Goal: Task Accomplishment & Management: Use online tool/utility

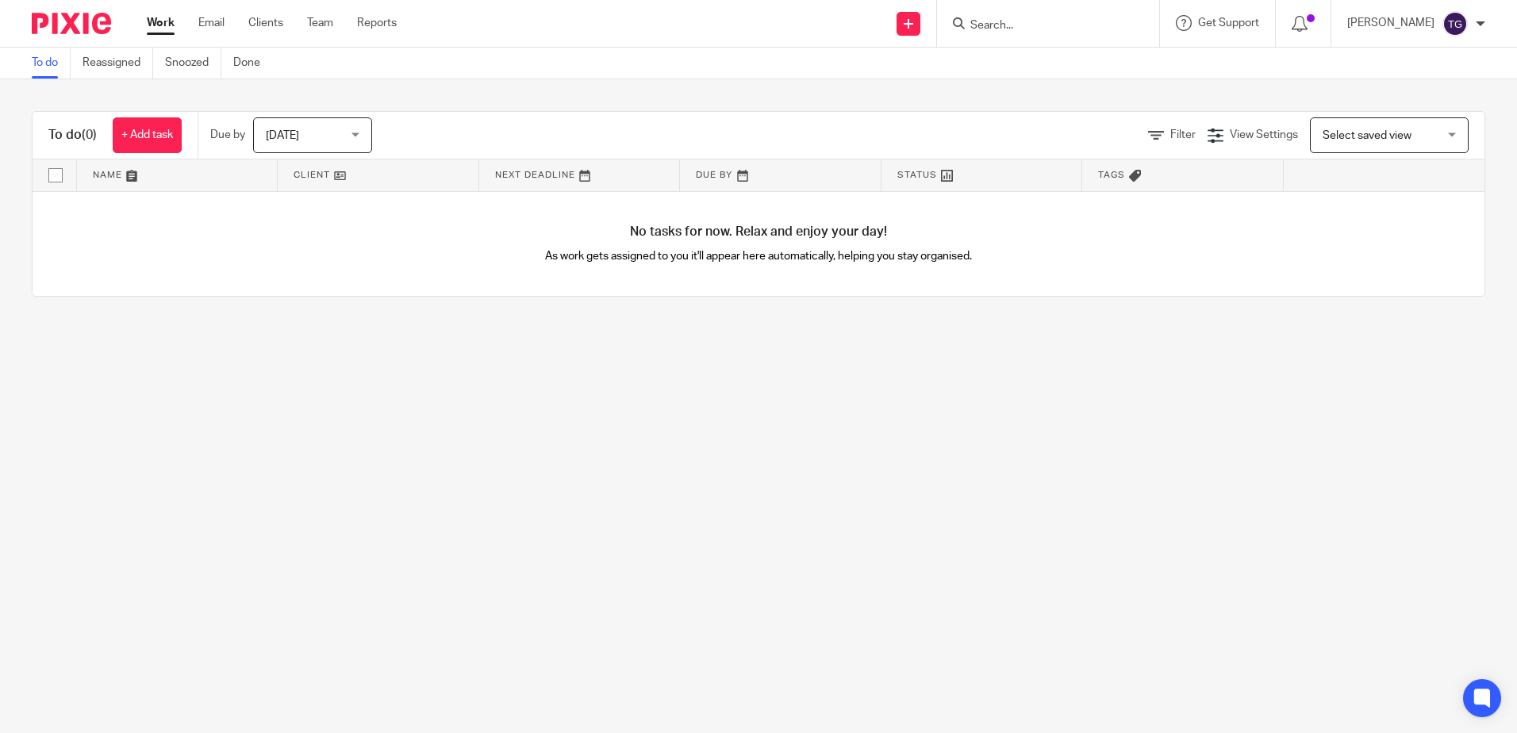
click at [1051, 19] on input "Search" at bounding box center [1040, 26] width 143 height 14
type input "kitchen"
click at [1047, 52] on link at bounding box center [1063, 62] width 197 height 24
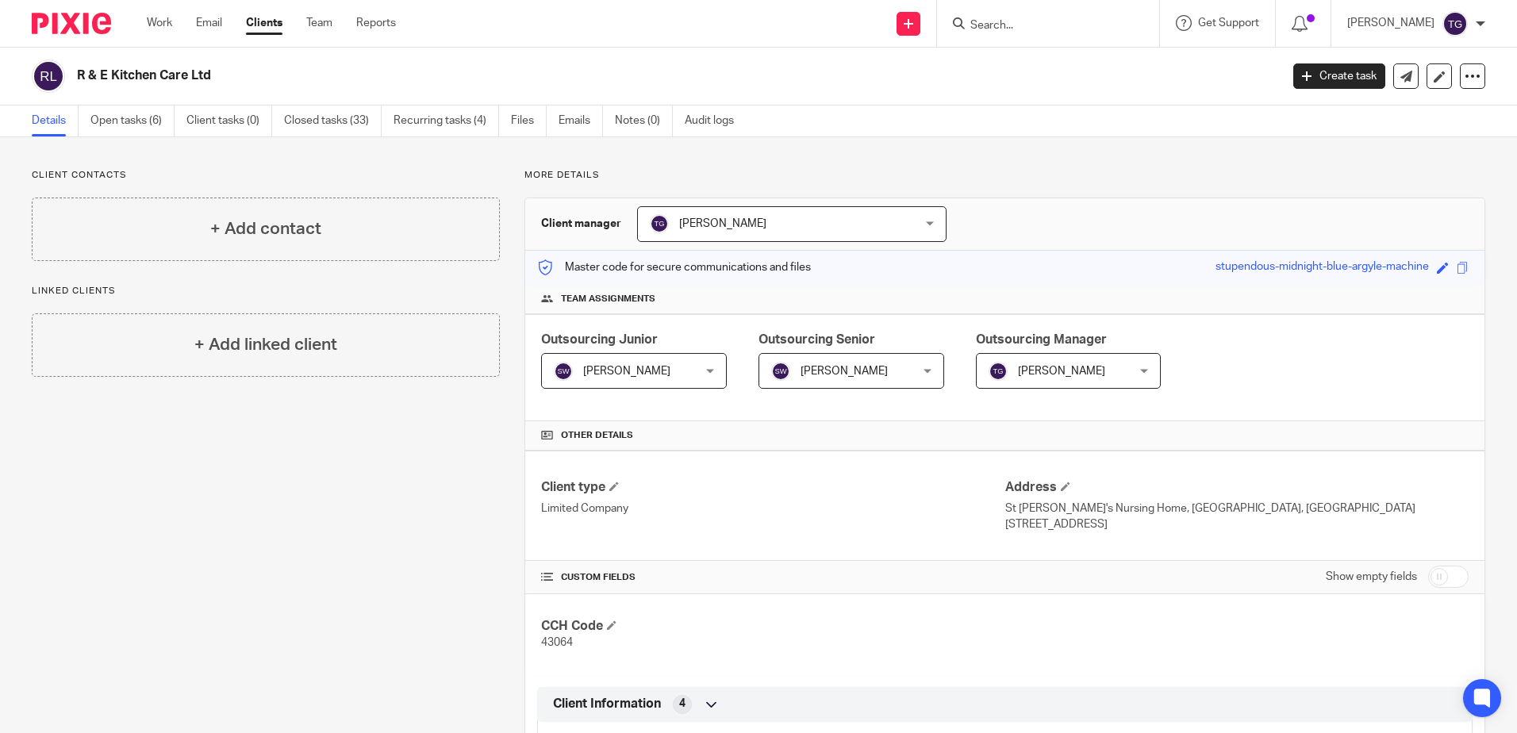
click at [418, 516] on div "Client contacts + Add contact Linked clients + Add linked client" at bounding box center [253, 727] width 493 height 1117
click at [128, 119] on link "Open tasks (6)" at bounding box center [132, 121] width 84 height 31
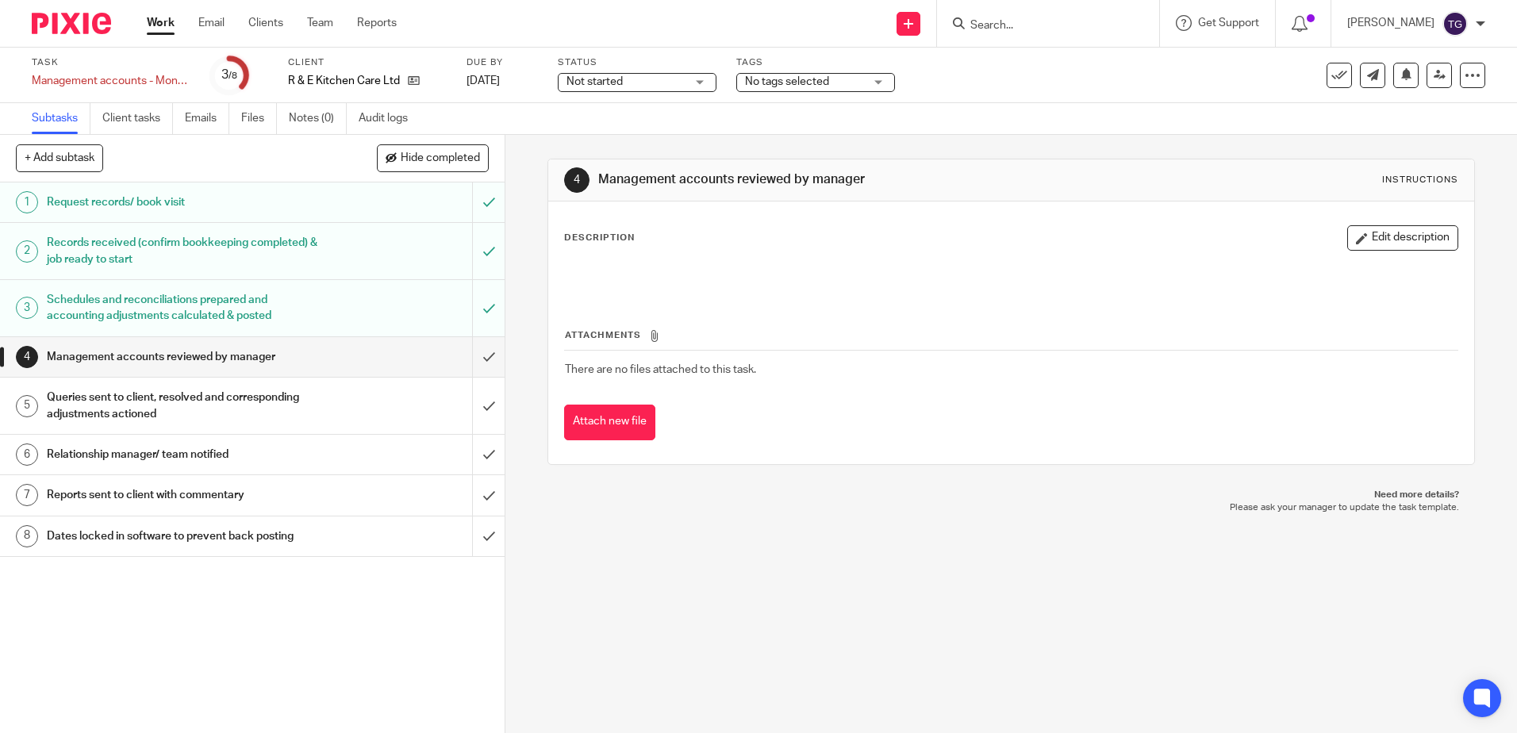
click at [270, 356] on h1 "Management accounts reviewed by manager" at bounding box center [183, 357] width 273 height 24
click at [469, 348] on input "submit" at bounding box center [252, 357] width 505 height 40
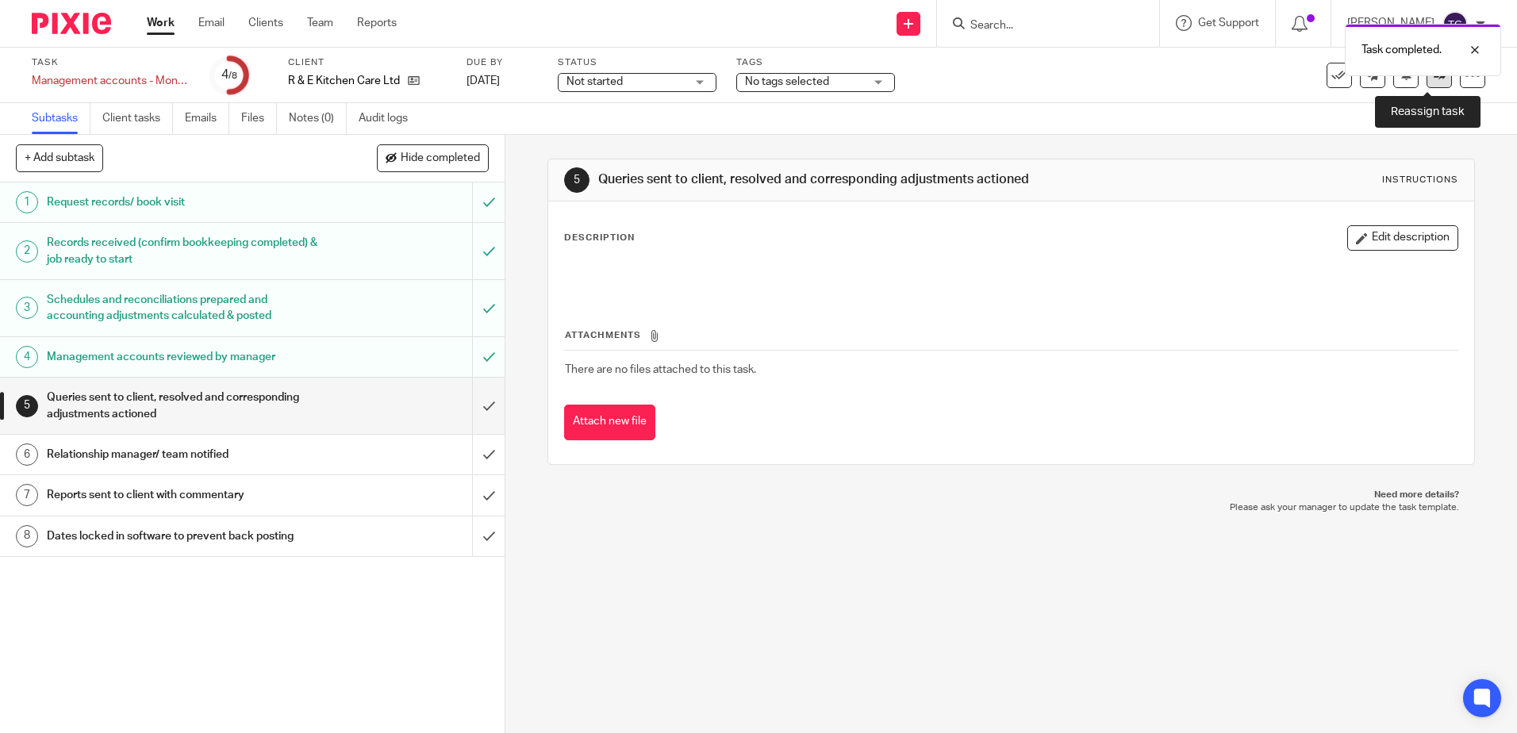
click at [1433, 78] on icon at bounding box center [1439, 75] width 12 height 12
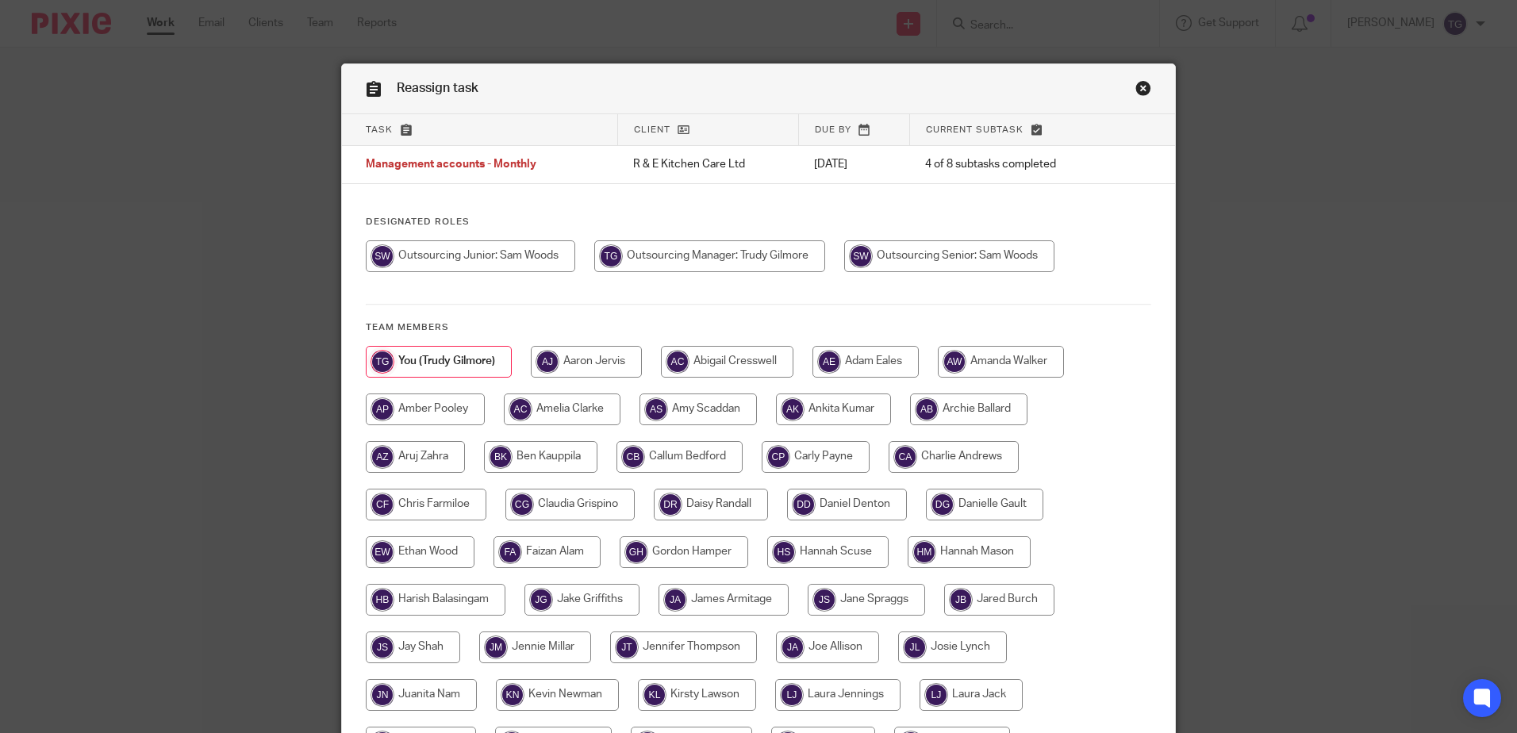
click at [911, 250] on input "radio" at bounding box center [949, 256] width 210 height 32
radio input "true"
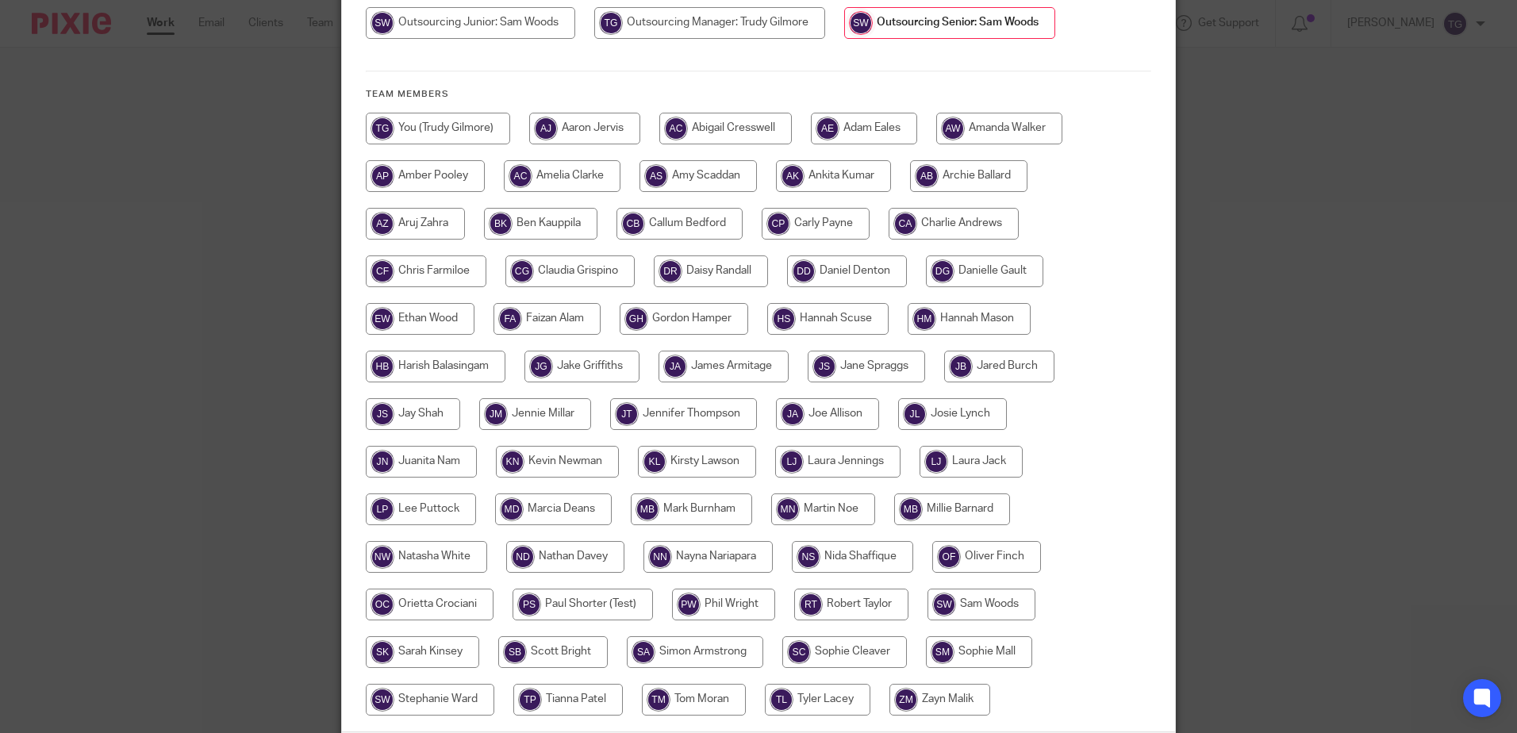
scroll to position [363, 0]
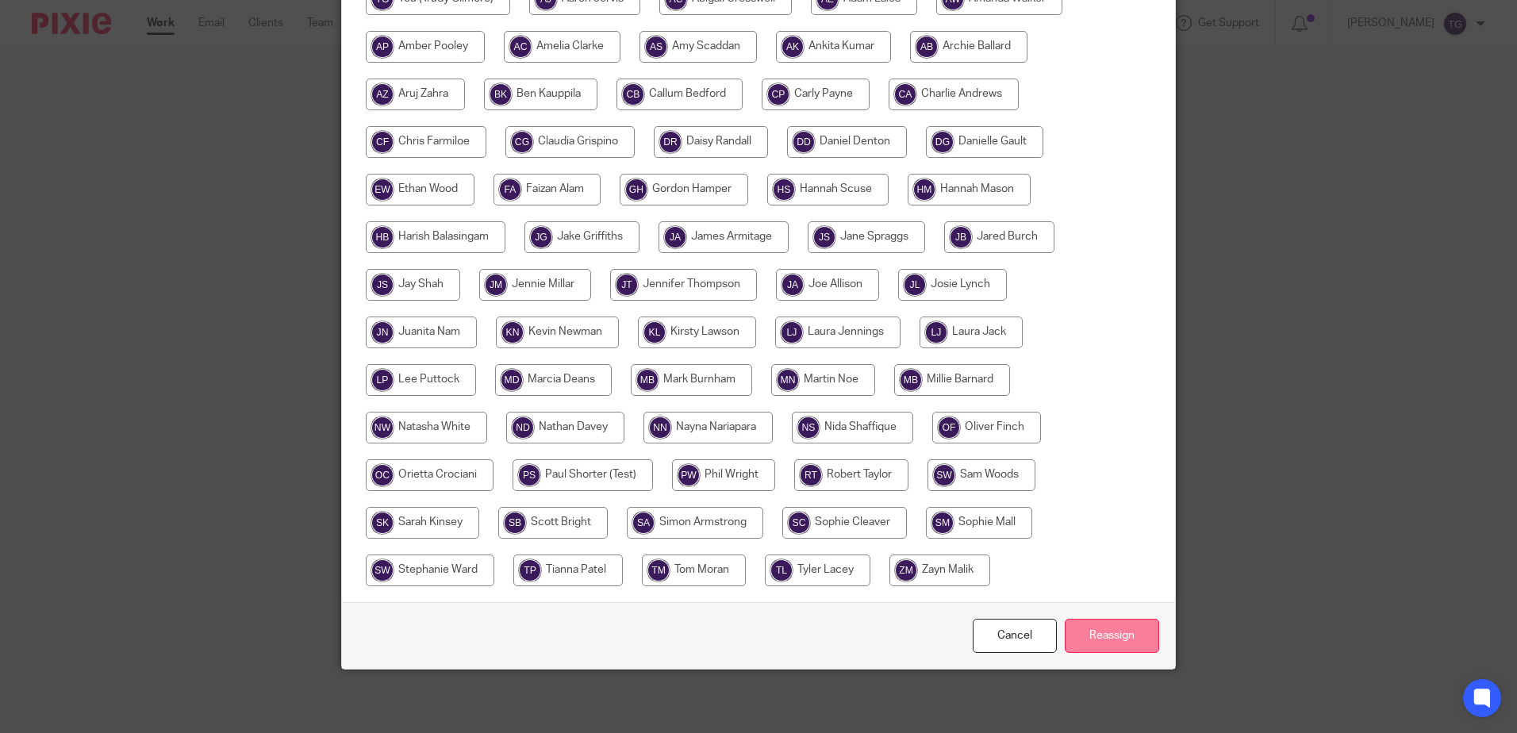
click at [1102, 630] on input "Reassign" at bounding box center [1112, 636] width 94 height 34
